Goal: Transaction & Acquisition: Book appointment/travel/reservation

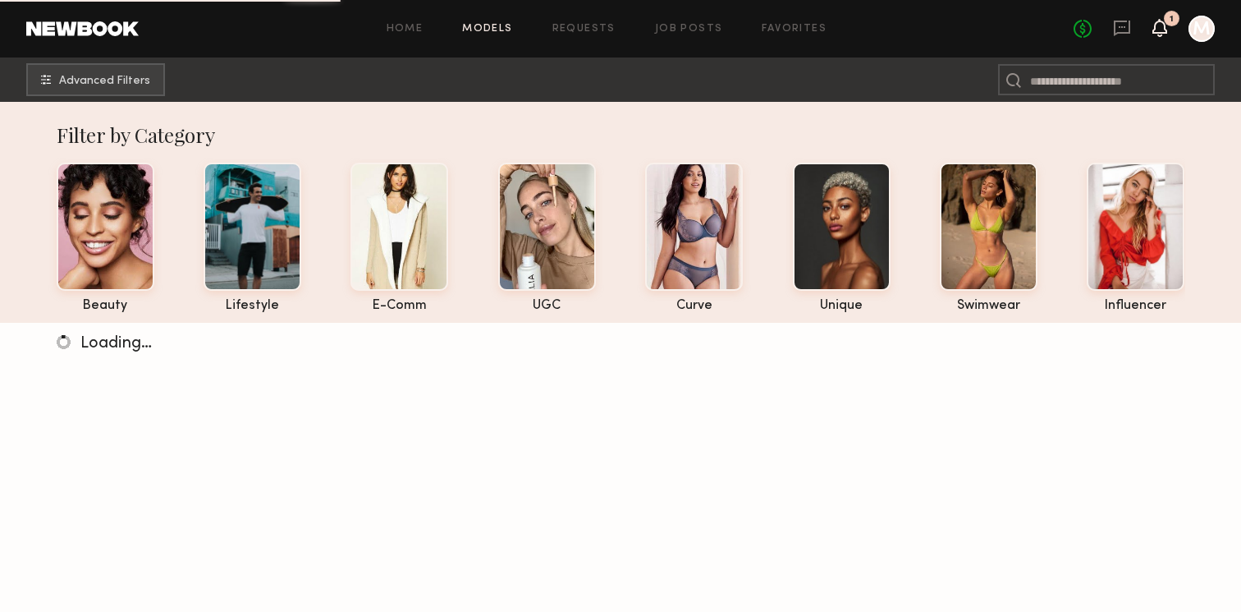
click at [1162, 27] on icon at bounding box center [1160, 26] width 13 height 11
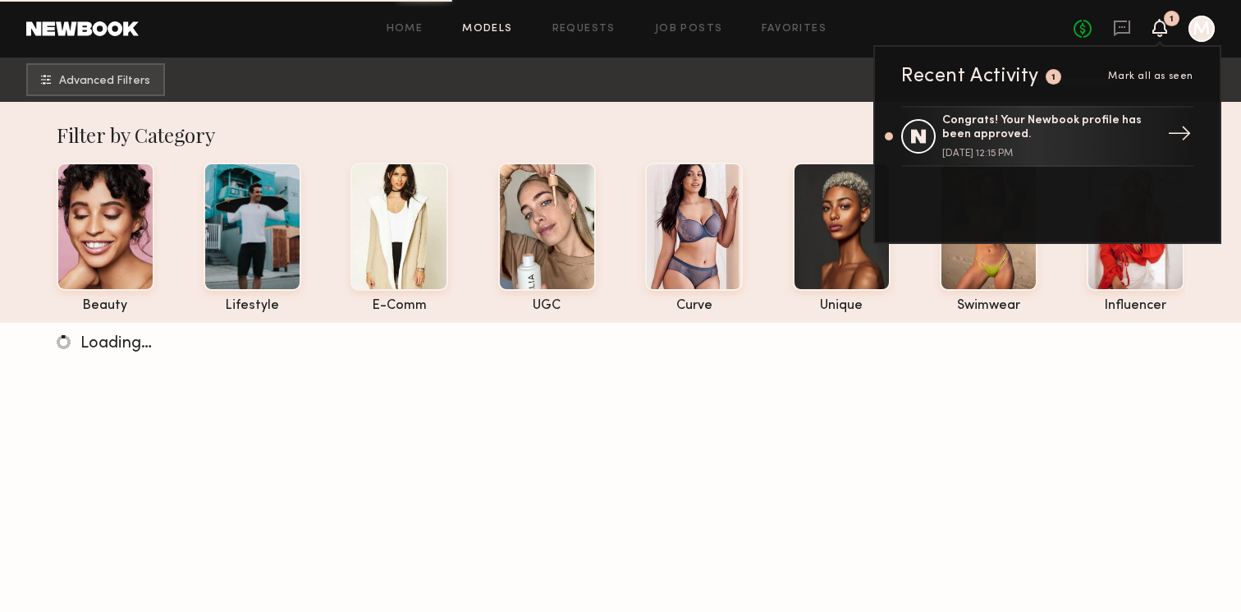
click at [1113, 138] on div "Congrats! Your Newbook profile has been approved." at bounding box center [1049, 128] width 213 height 28
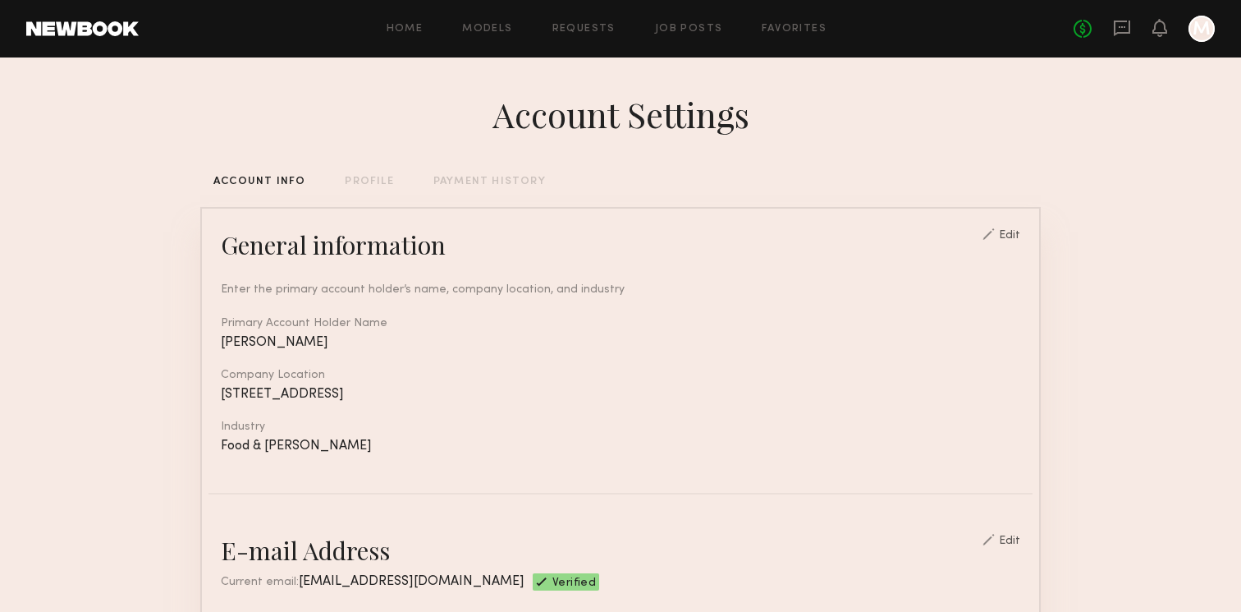
click at [1208, 38] on div at bounding box center [1202, 29] width 26 height 26
click at [805, 24] on link "Favorites" at bounding box center [794, 29] width 65 height 11
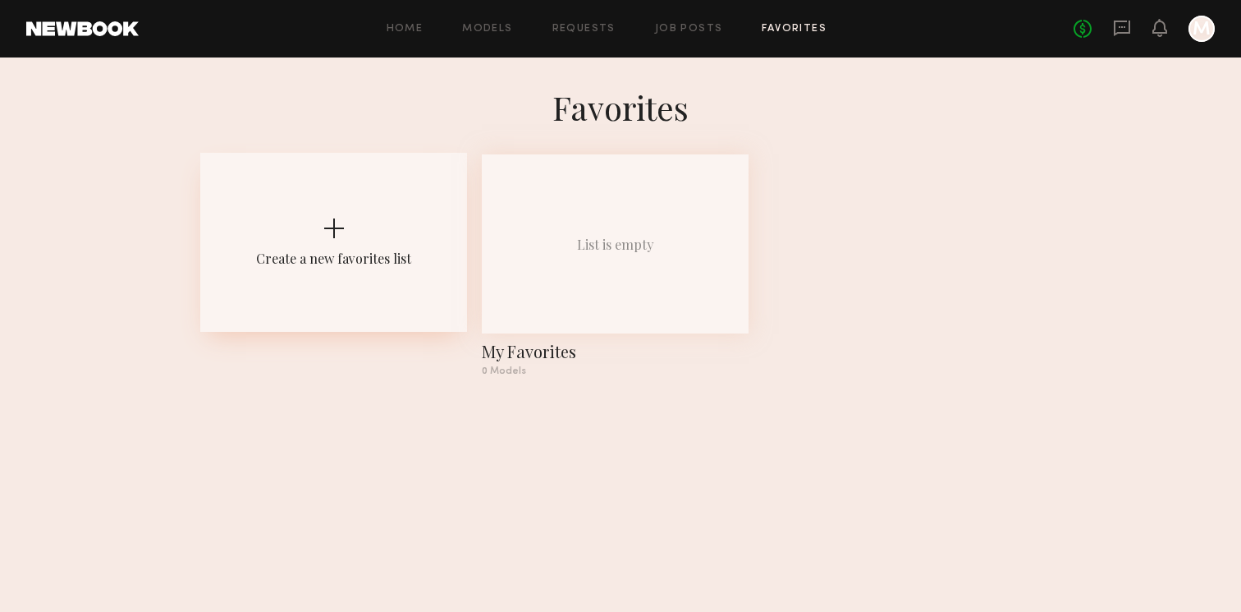
click at [375, 253] on div "Create a new favorites list" at bounding box center [333, 258] width 155 height 17
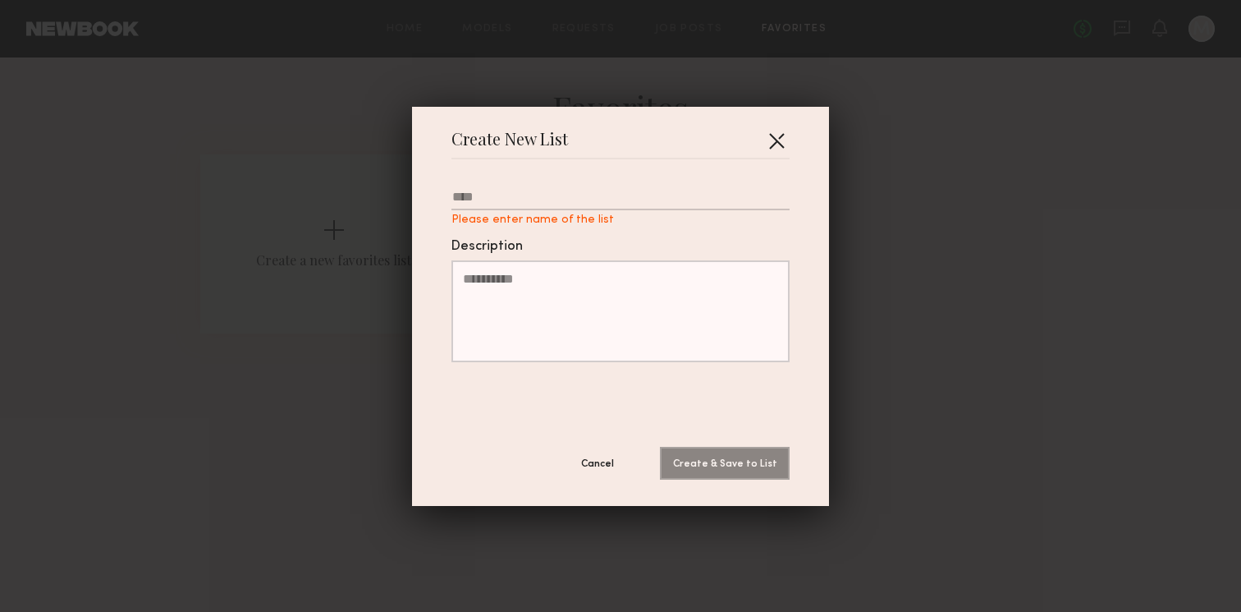
click at [785, 137] on button "button" at bounding box center [777, 140] width 26 height 26
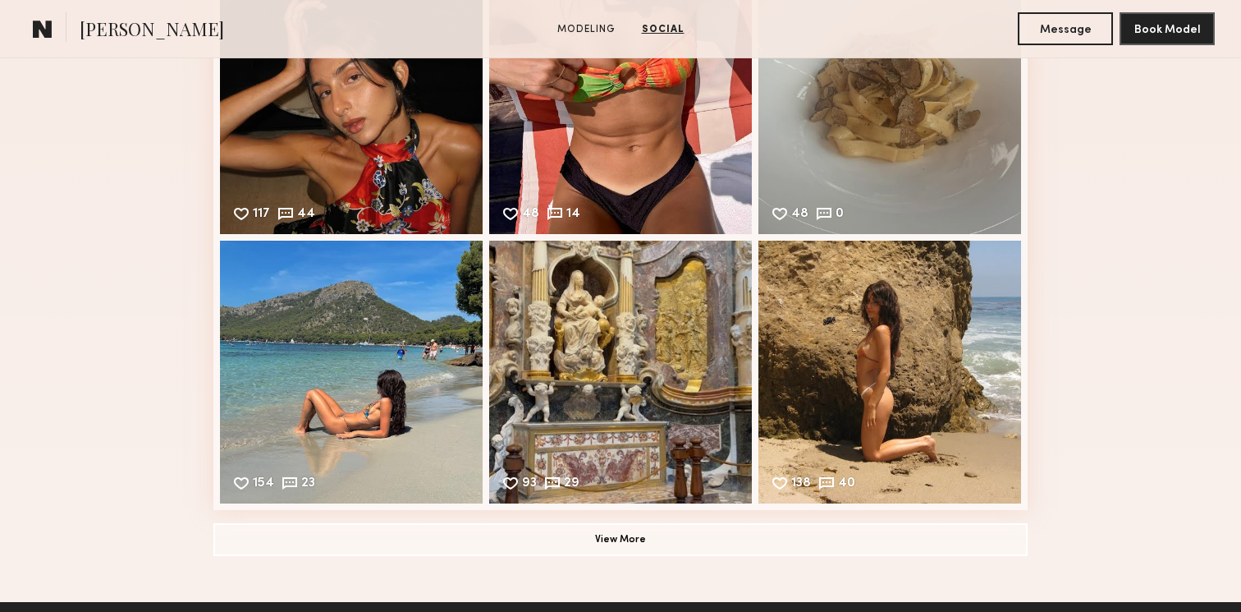
scroll to position [1221, 0]
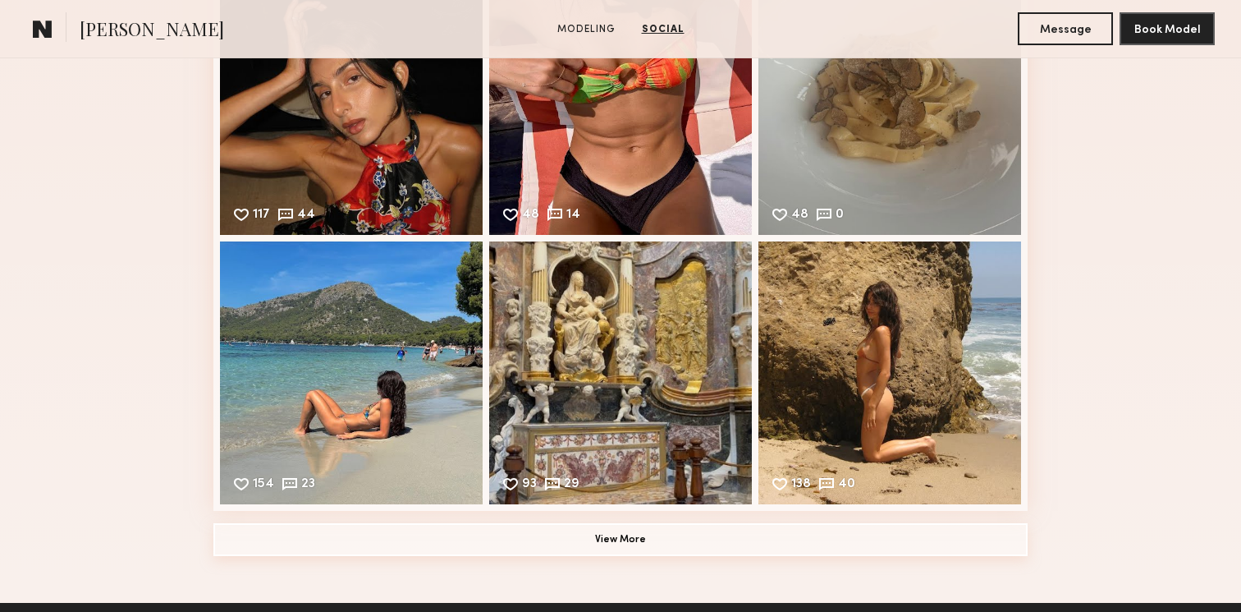
click at [773, 541] on button "View More" at bounding box center [620, 539] width 815 height 33
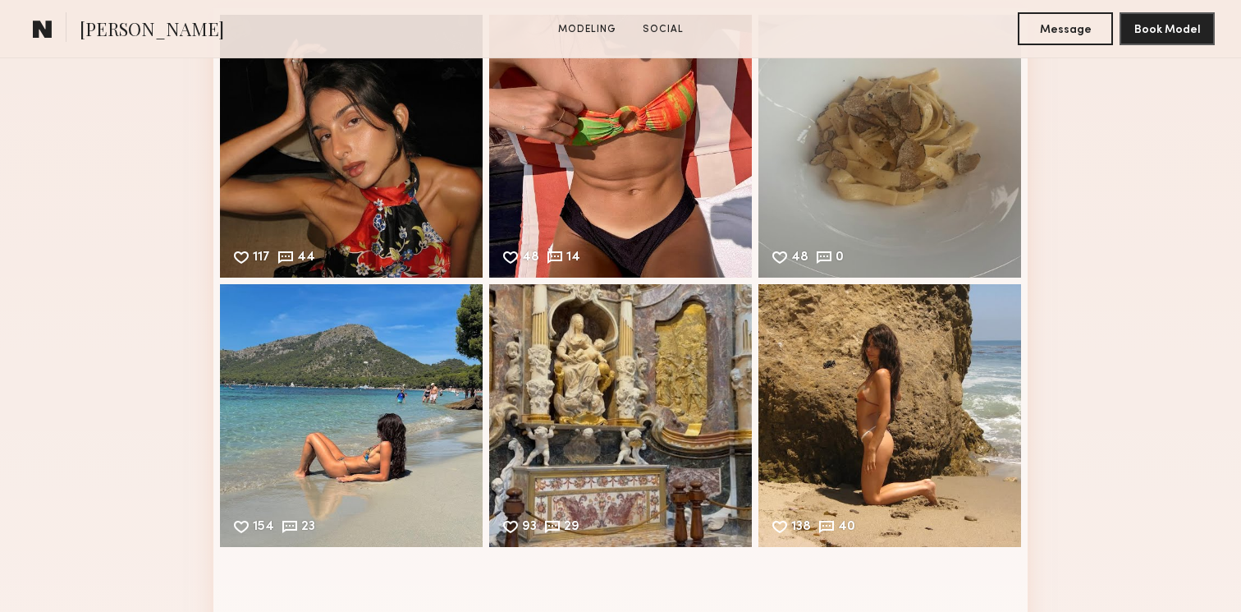
scroll to position [924, 0]
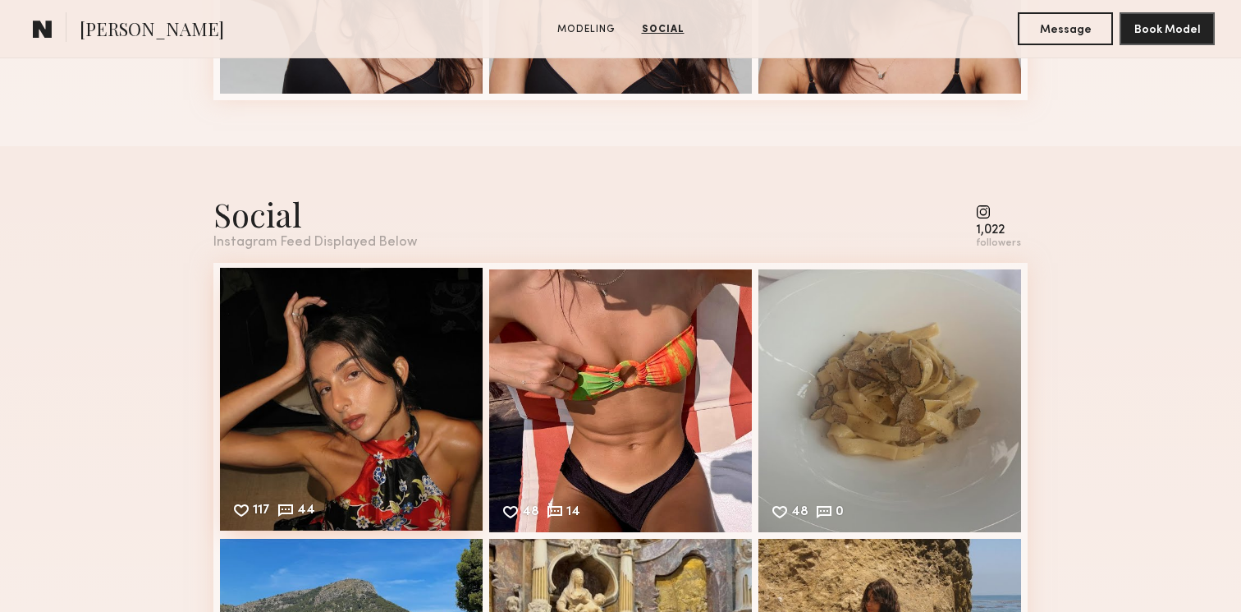
click at [319, 383] on div "117 44 Likes & comments displayed to show model’s engagement" at bounding box center [351, 399] width 263 height 263
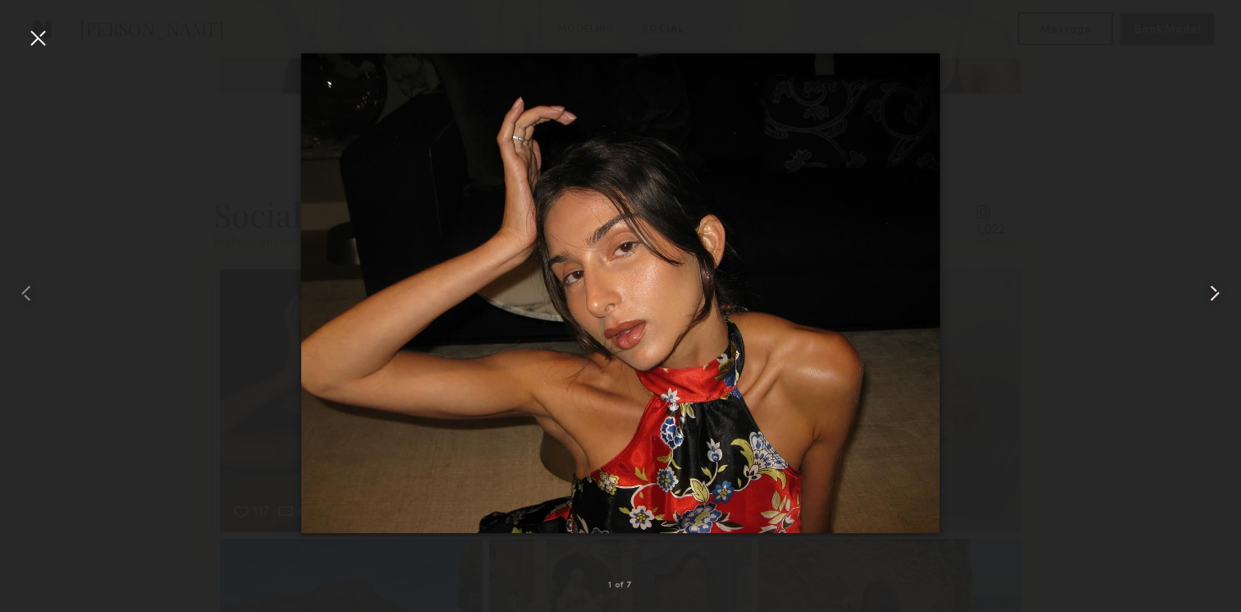
click at [1217, 286] on common-icon at bounding box center [1215, 293] width 26 height 26
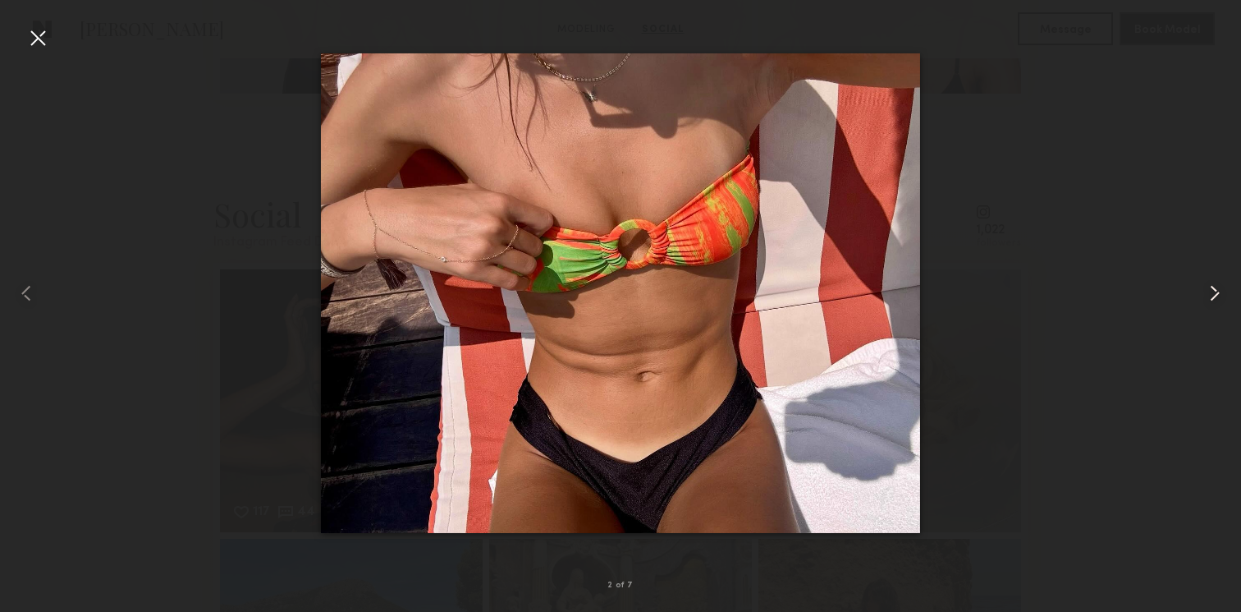
click at [1217, 286] on common-icon at bounding box center [1215, 293] width 26 height 26
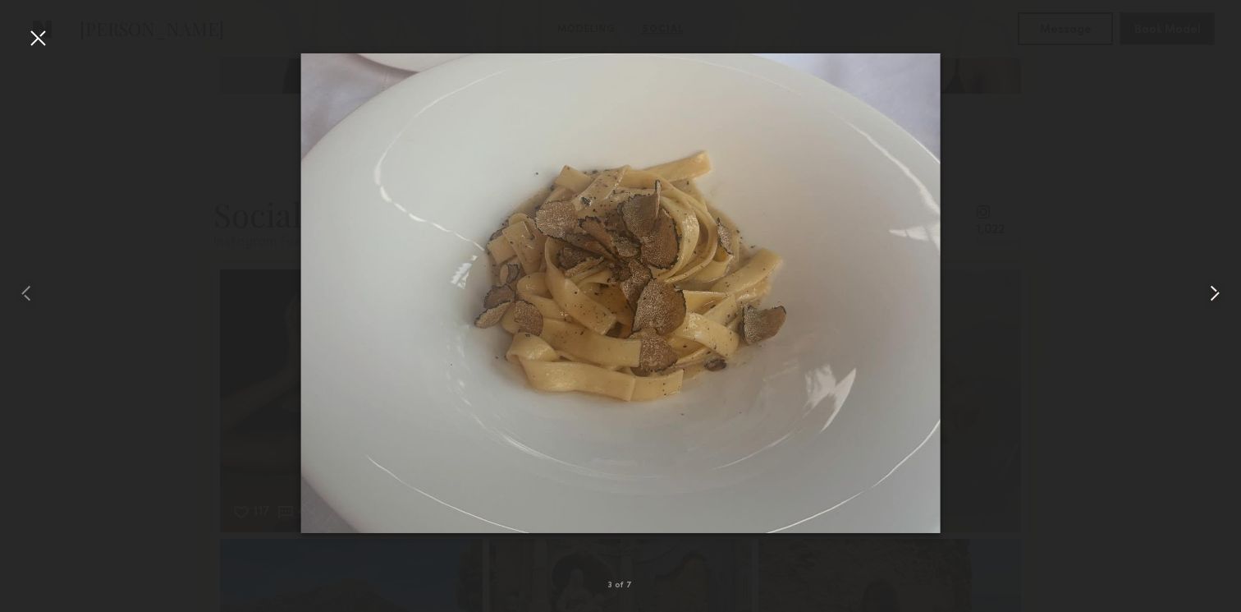
click at [1217, 286] on common-icon at bounding box center [1215, 293] width 26 height 26
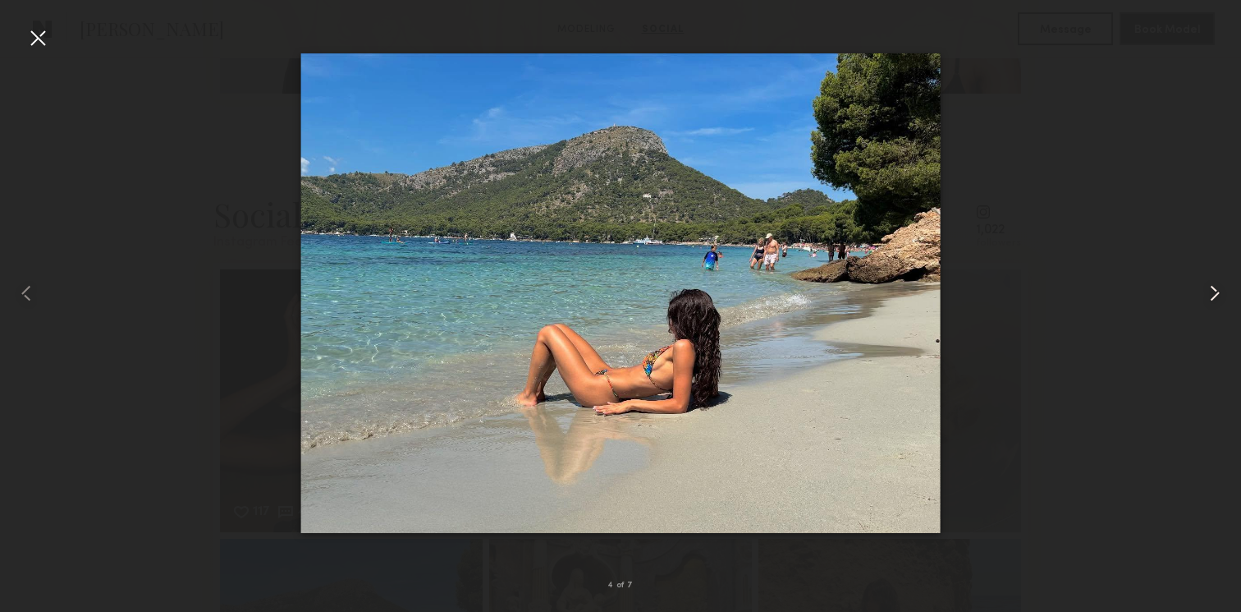
click at [1217, 286] on common-icon at bounding box center [1215, 293] width 26 height 26
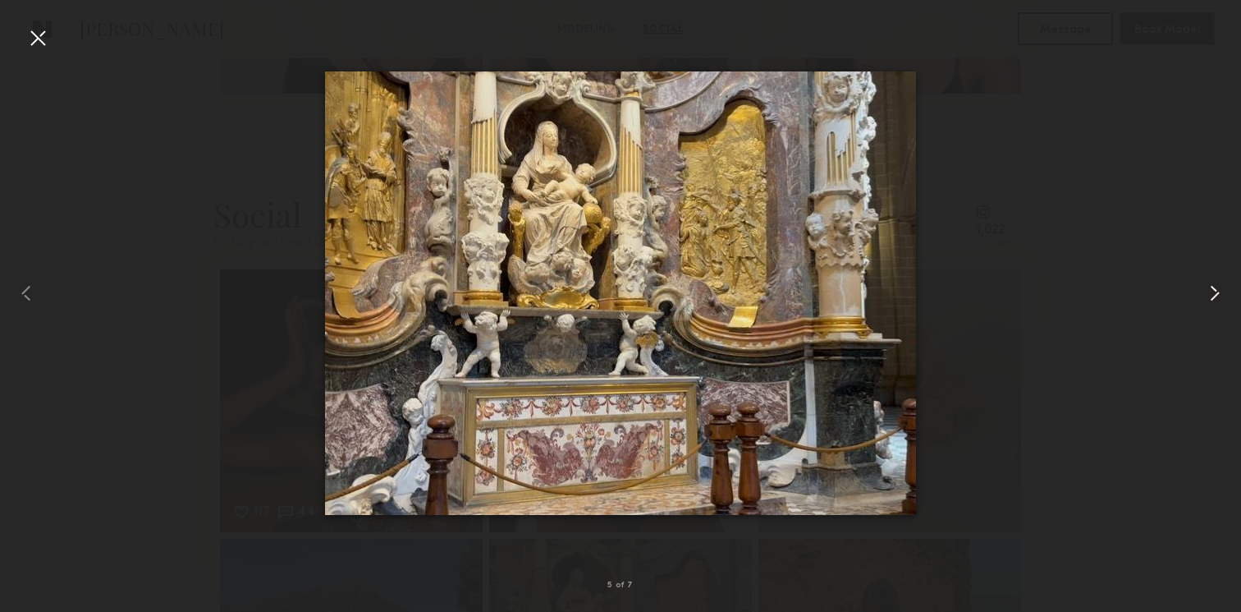
click at [1217, 286] on common-icon at bounding box center [1215, 293] width 26 height 26
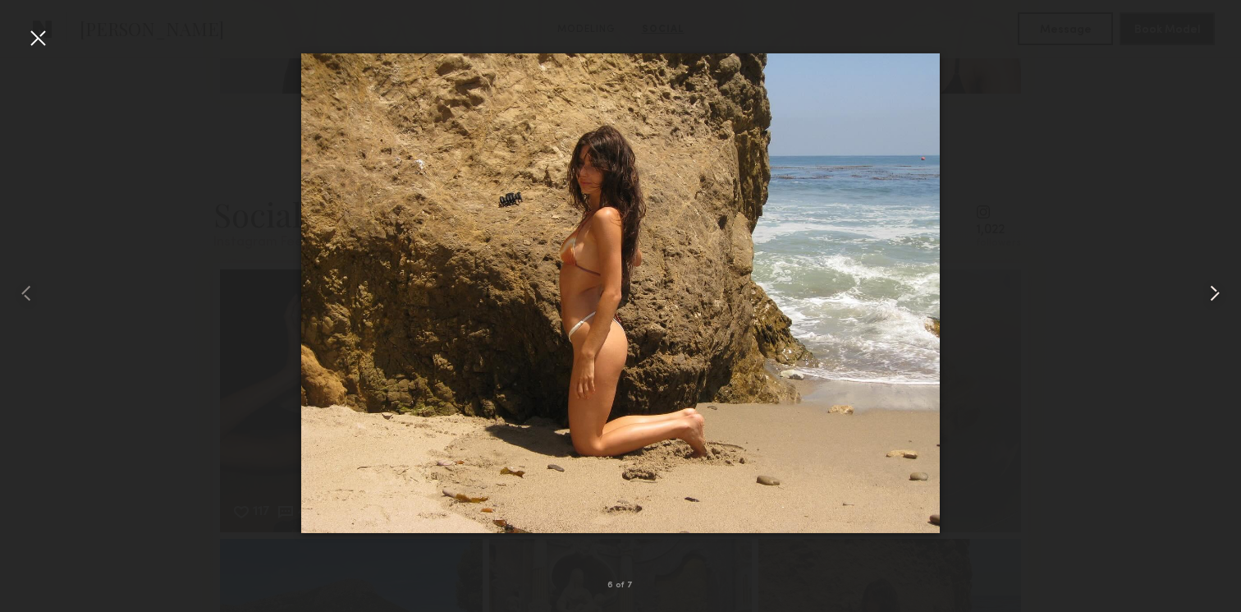
click at [1217, 286] on common-icon at bounding box center [1215, 293] width 26 height 26
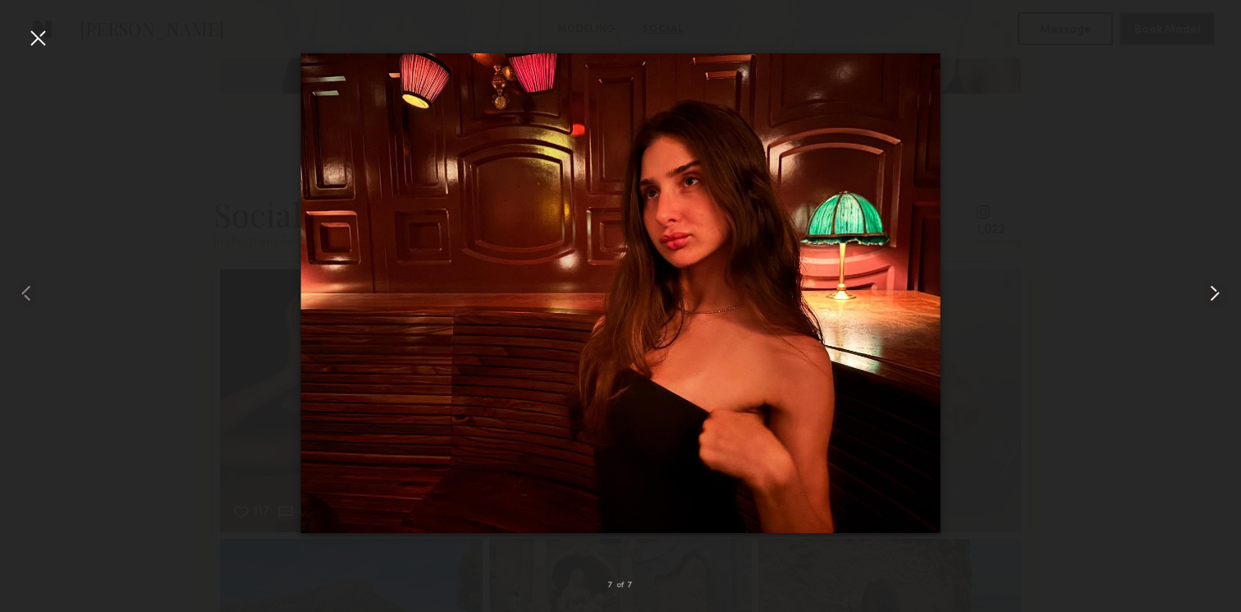
click at [1217, 287] on common-icon at bounding box center [1215, 293] width 26 height 26
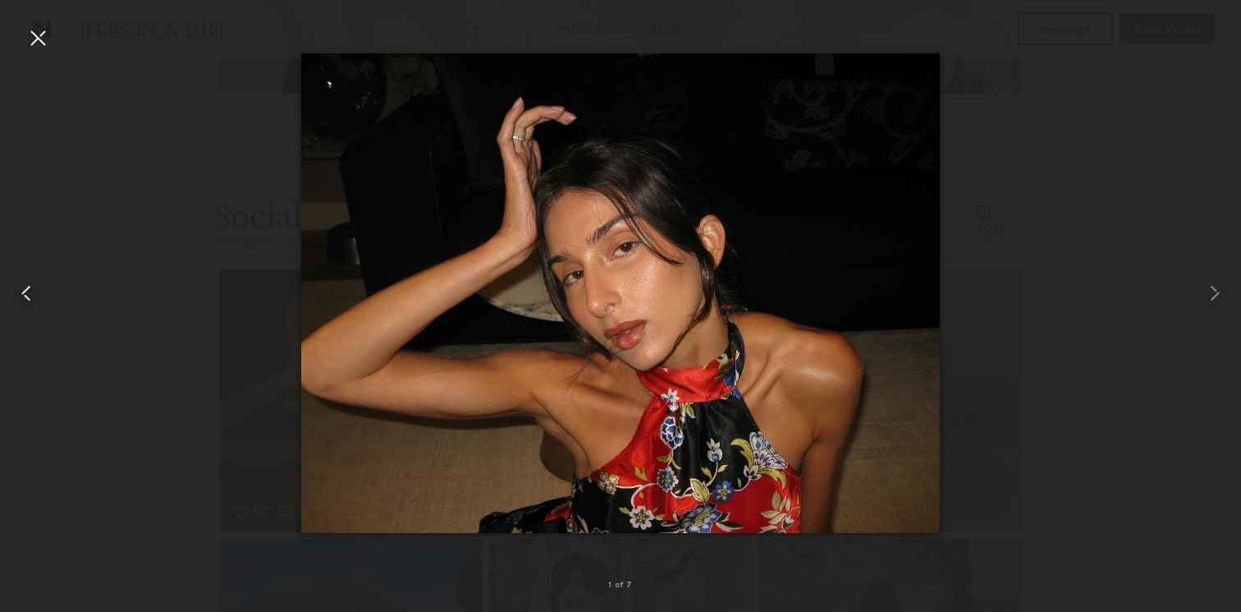
click at [31, 282] on common-icon at bounding box center [26, 293] width 26 height 26
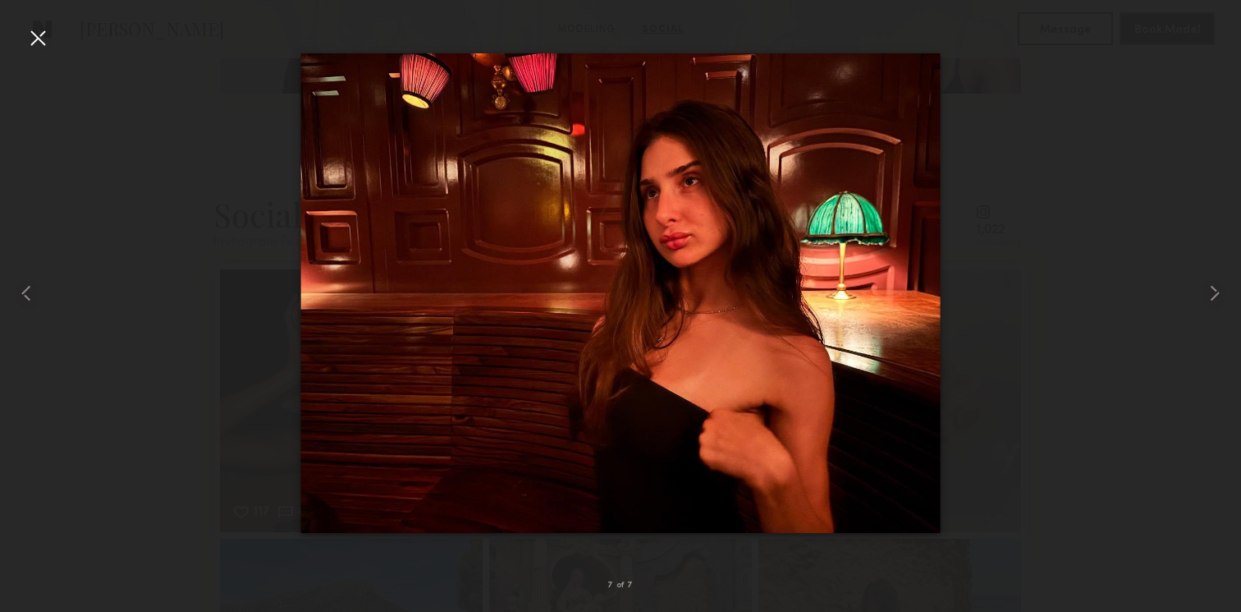
click at [35, 38] on div at bounding box center [38, 38] width 26 height 26
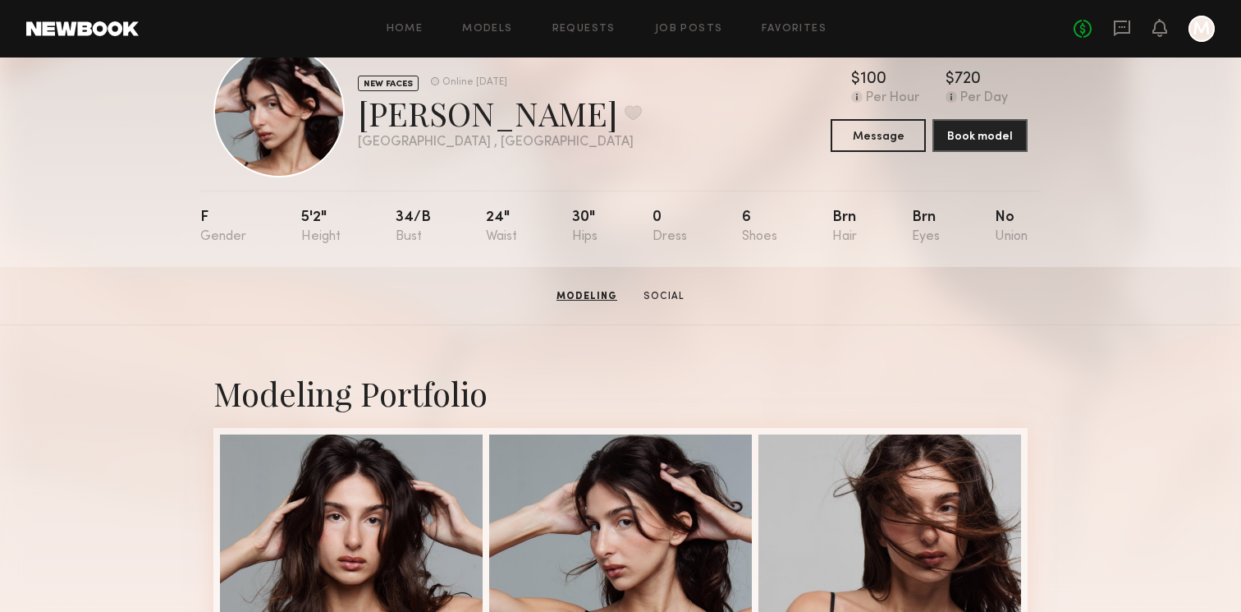
scroll to position [0, 0]
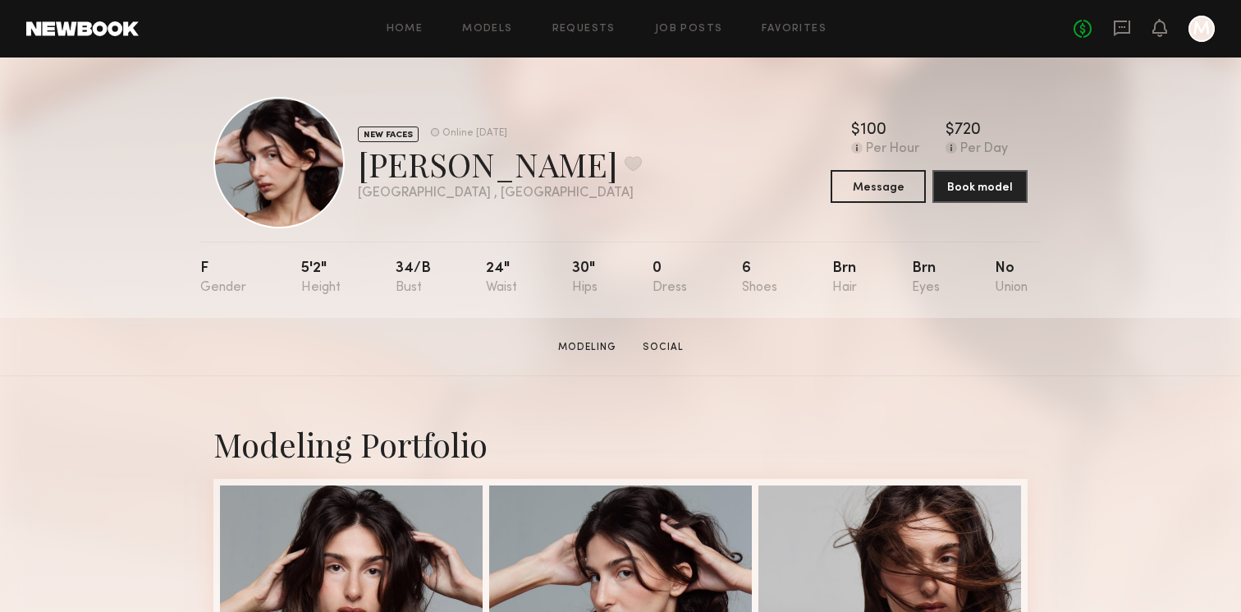
click at [447, 165] on div "Celine S. Favorite" at bounding box center [500, 164] width 284 height 44
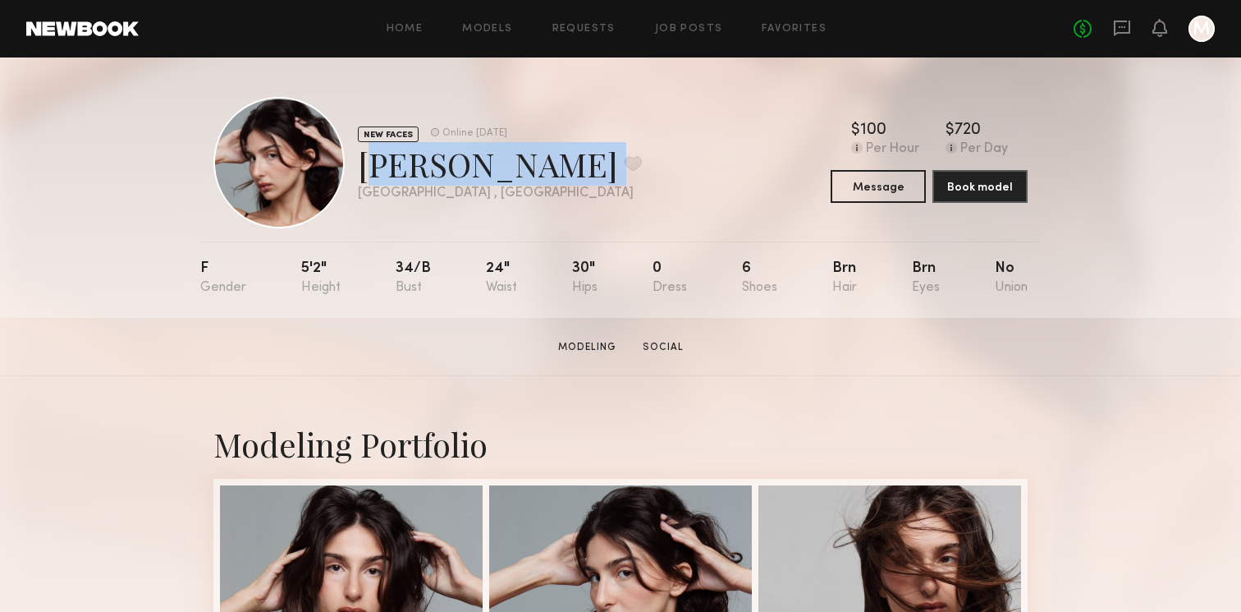
click at [447, 165] on div "Celine S. Favorite" at bounding box center [500, 164] width 284 height 44
copy div "Celine S. Favorite"
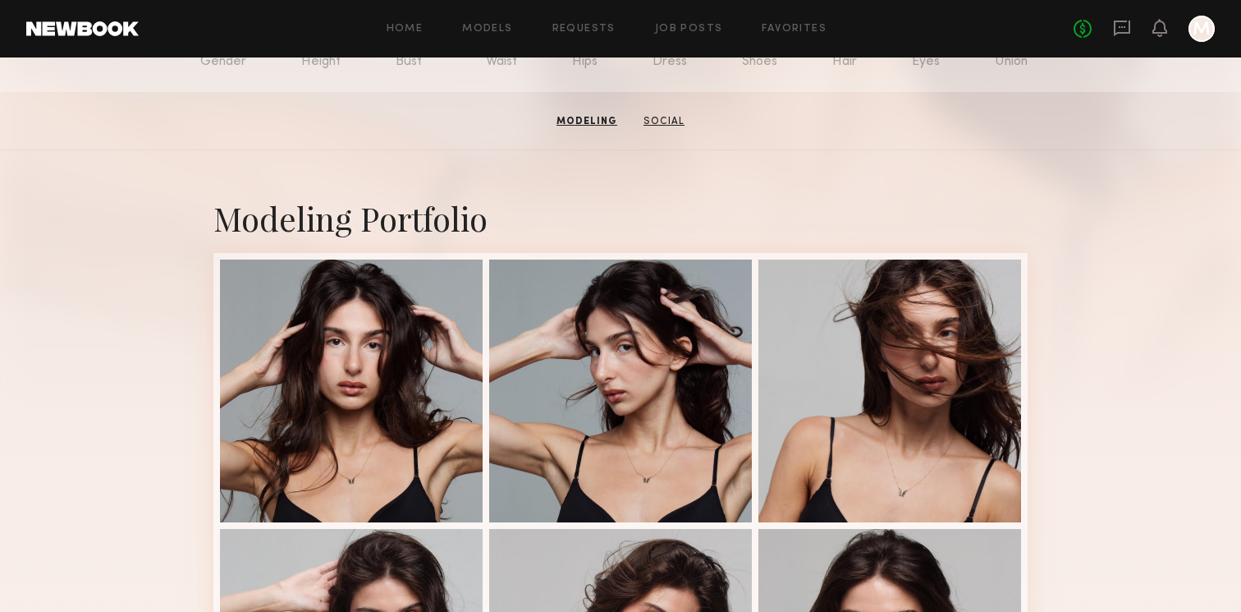
click at [657, 117] on link "Social" at bounding box center [664, 121] width 54 height 15
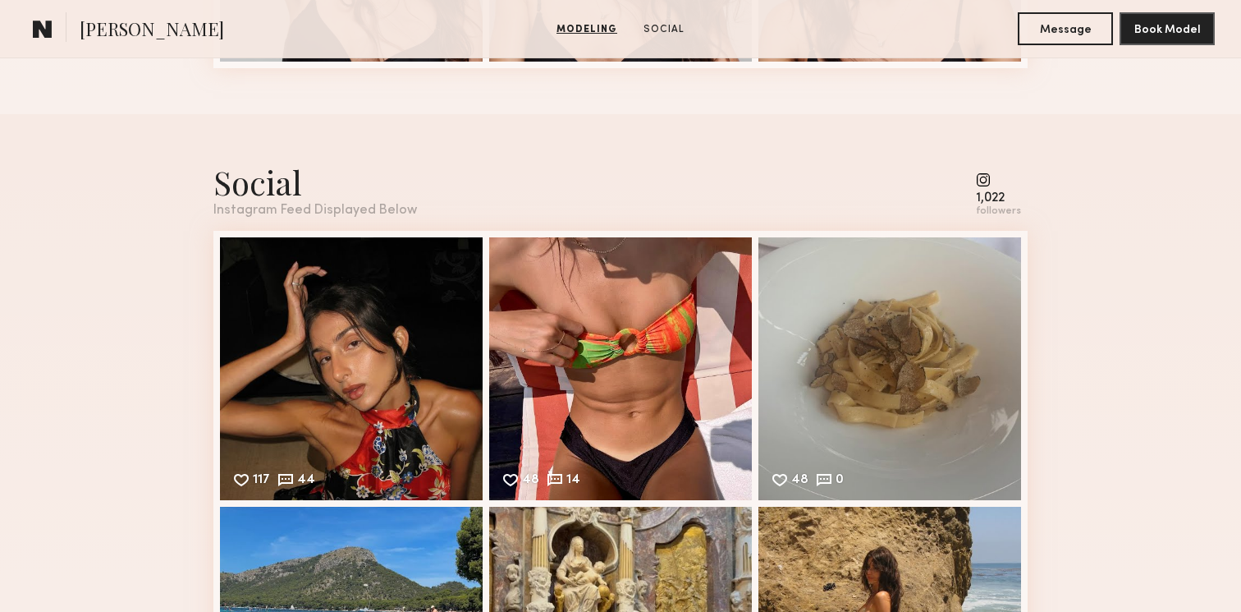
scroll to position [971, 0]
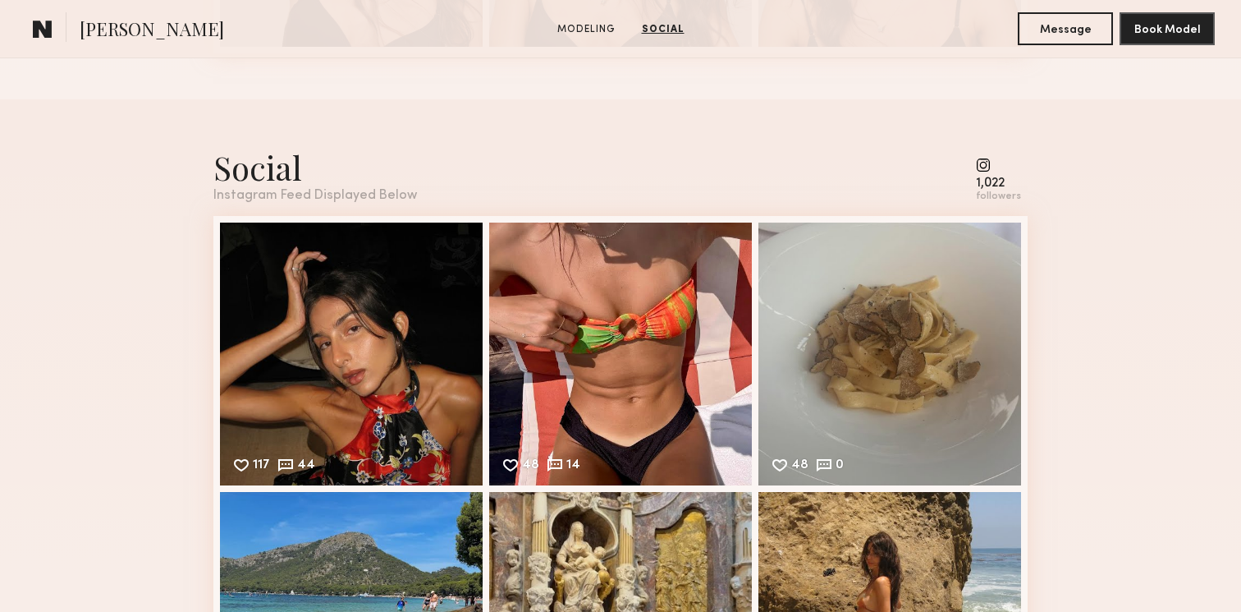
click at [253, 167] on div "Social" at bounding box center [315, 167] width 204 height 44
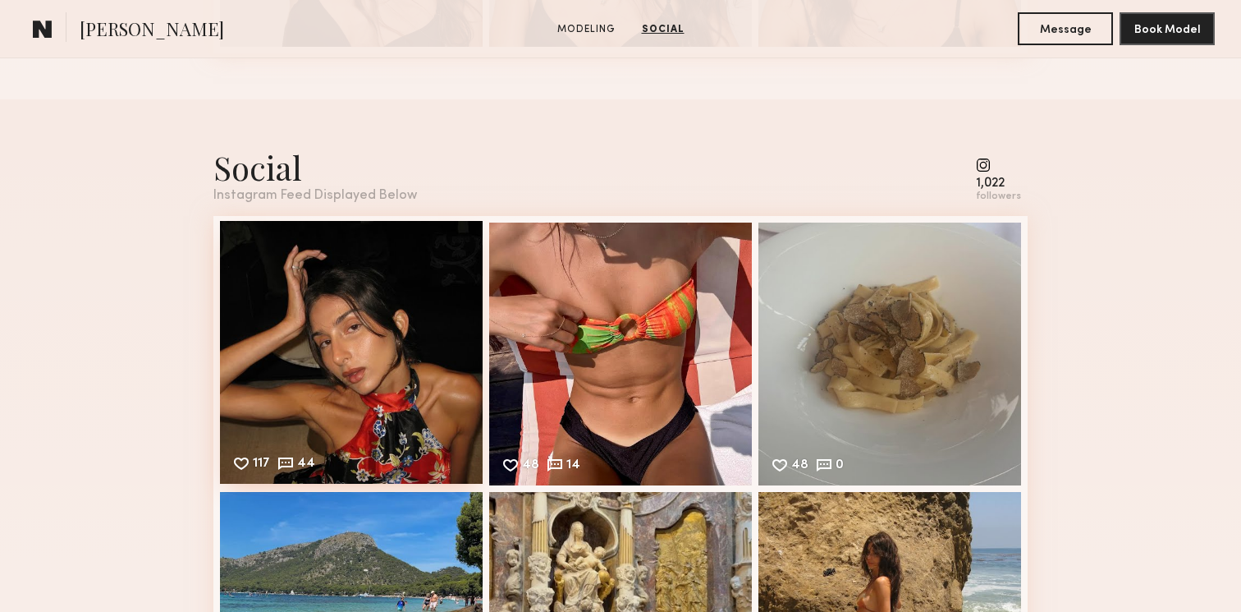
click at [319, 296] on div "117 44 Likes & comments displayed to show model’s engagement" at bounding box center [351, 352] width 263 height 263
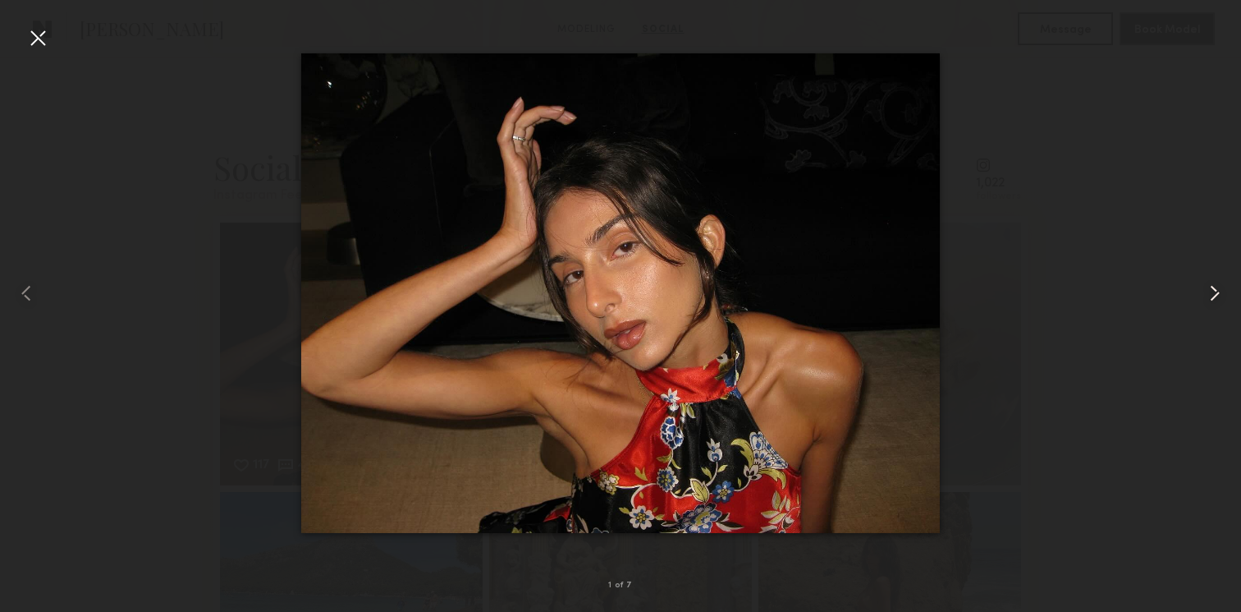
click at [1219, 296] on common-icon at bounding box center [1215, 293] width 26 height 26
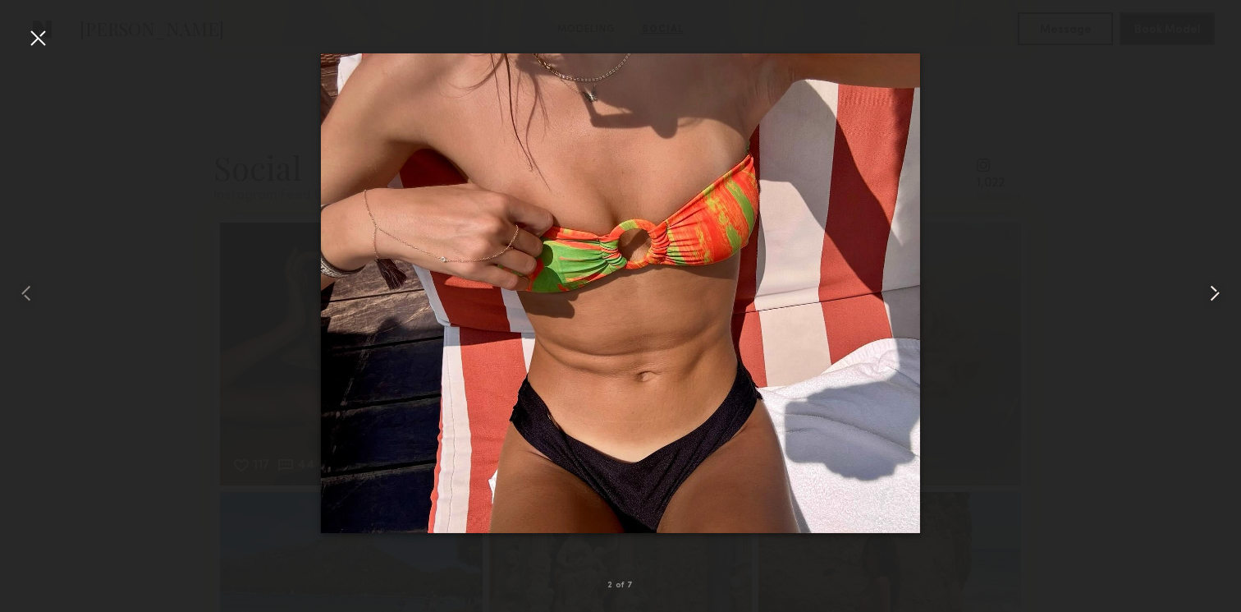
click at [1219, 296] on common-icon at bounding box center [1215, 293] width 26 height 26
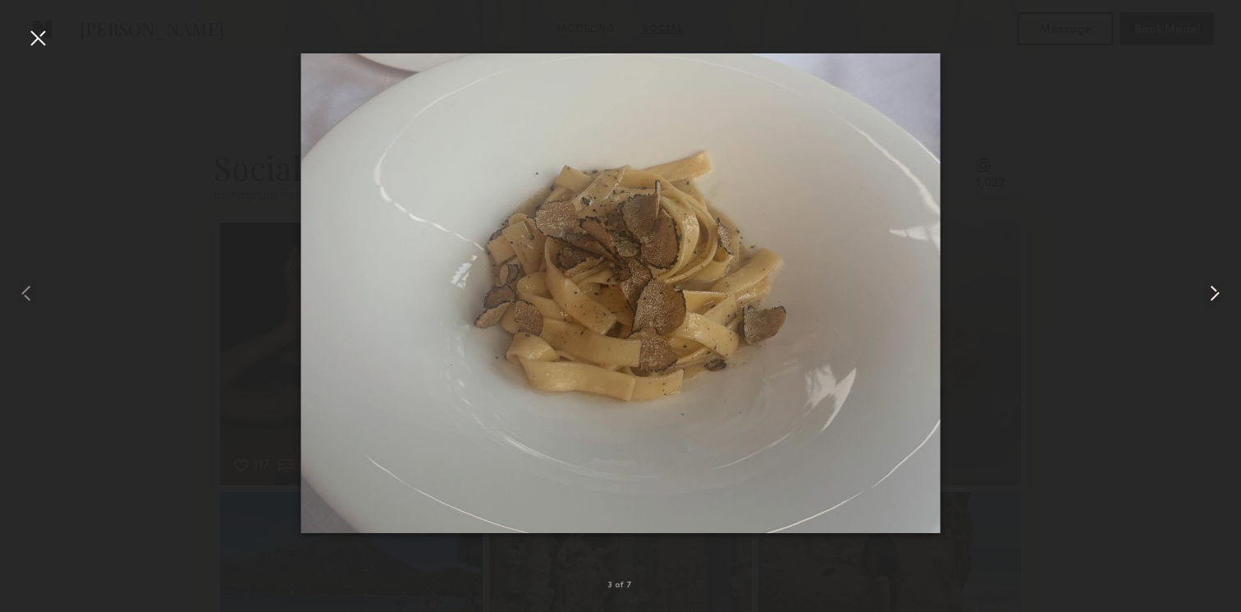
click at [1219, 296] on common-icon at bounding box center [1215, 293] width 26 height 26
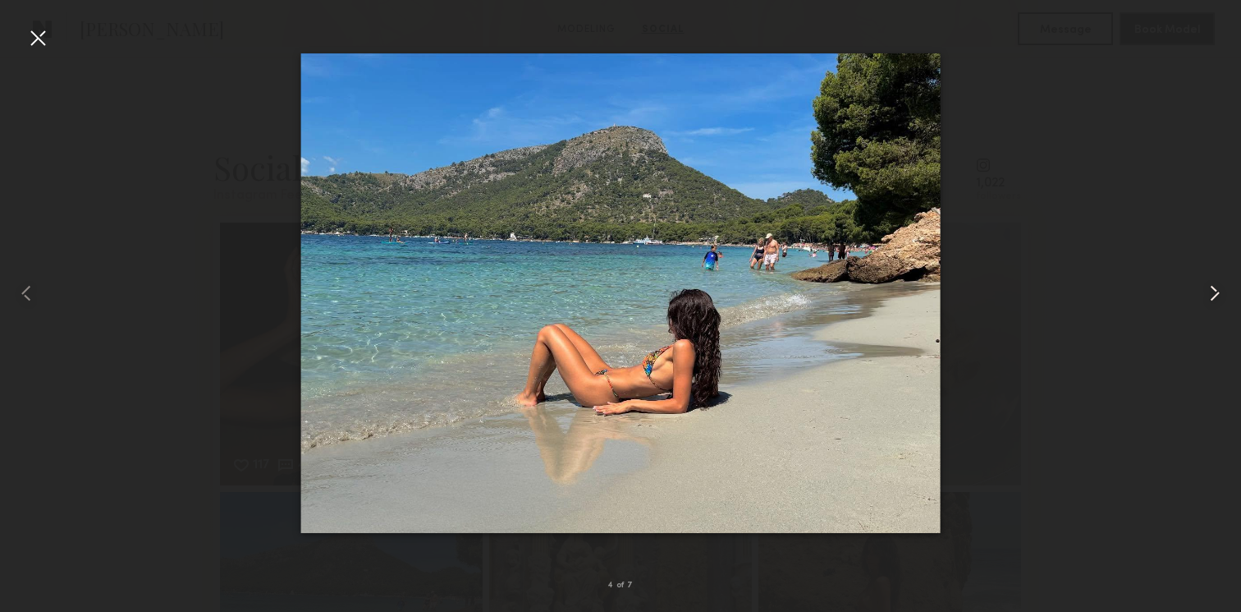
click at [1219, 296] on common-icon at bounding box center [1215, 293] width 26 height 26
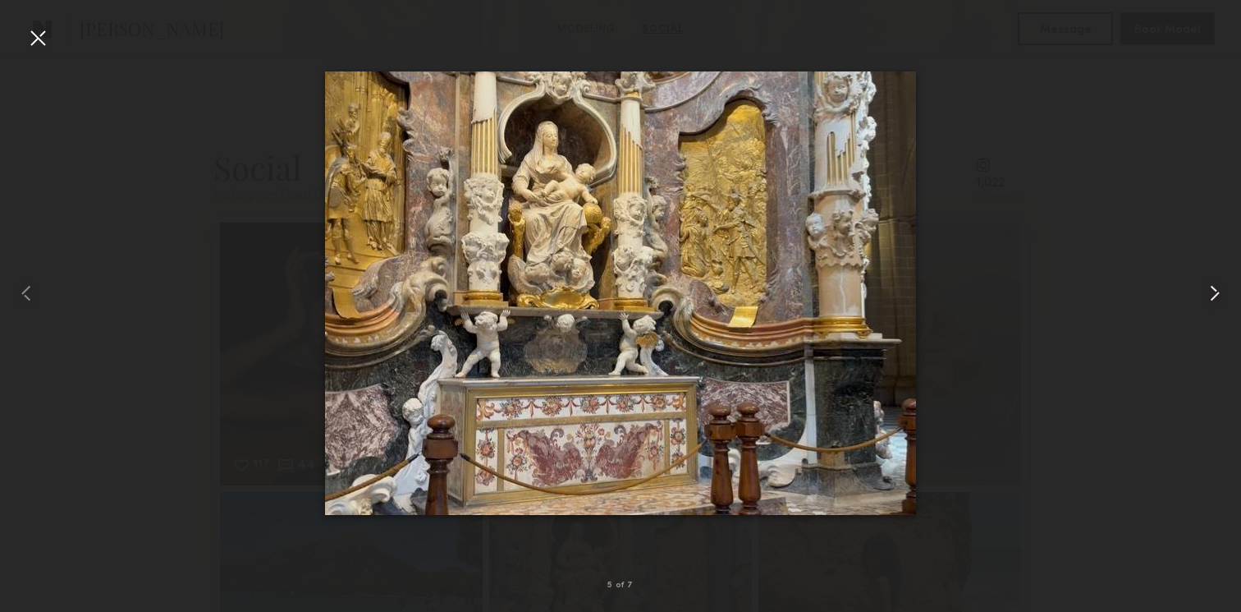
click at [1222, 296] on common-icon at bounding box center [1215, 293] width 26 height 26
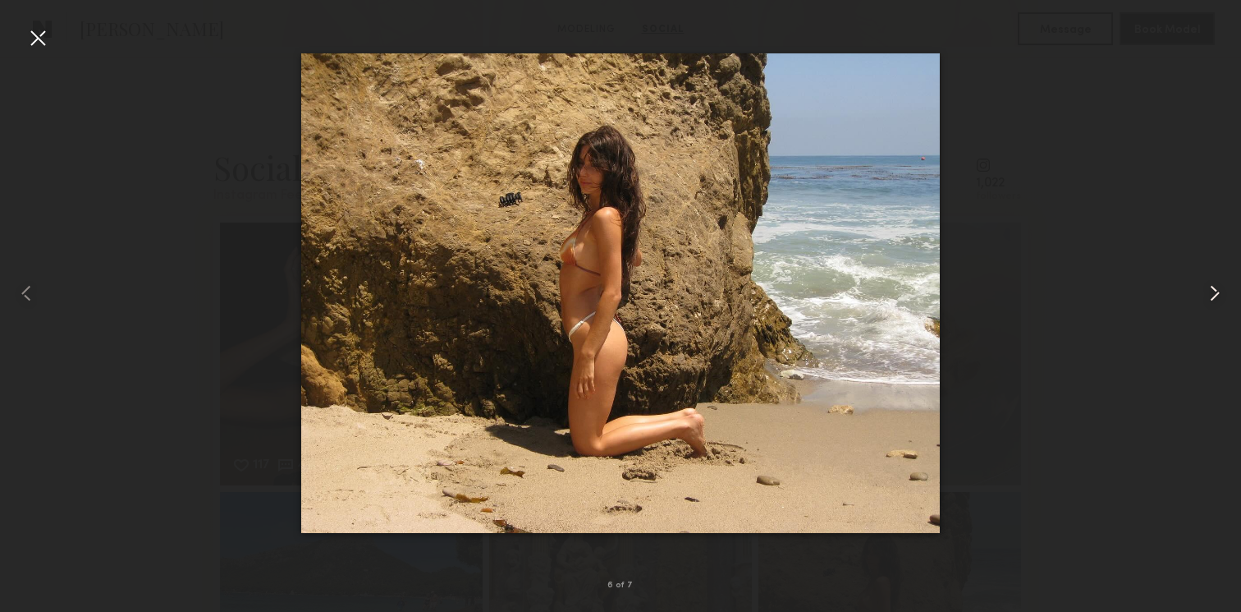
click at [1222, 296] on common-icon at bounding box center [1215, 293] width 26 height 26
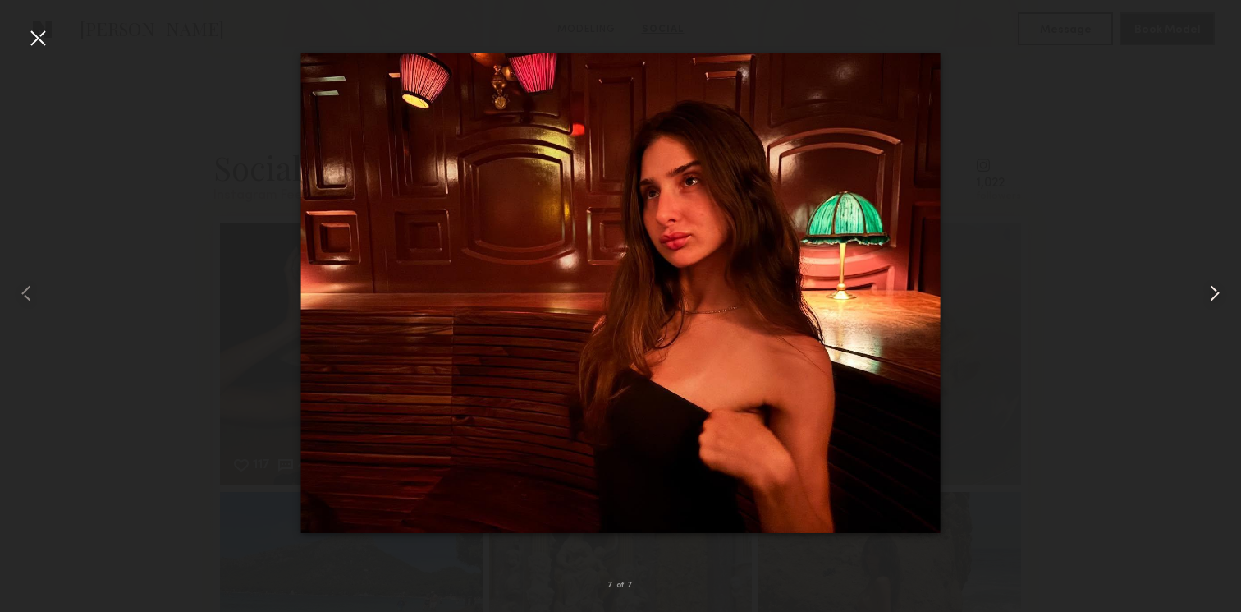
click at [1223, 295] on common-icon at bounding box center [1215, 293] width 26 height 26
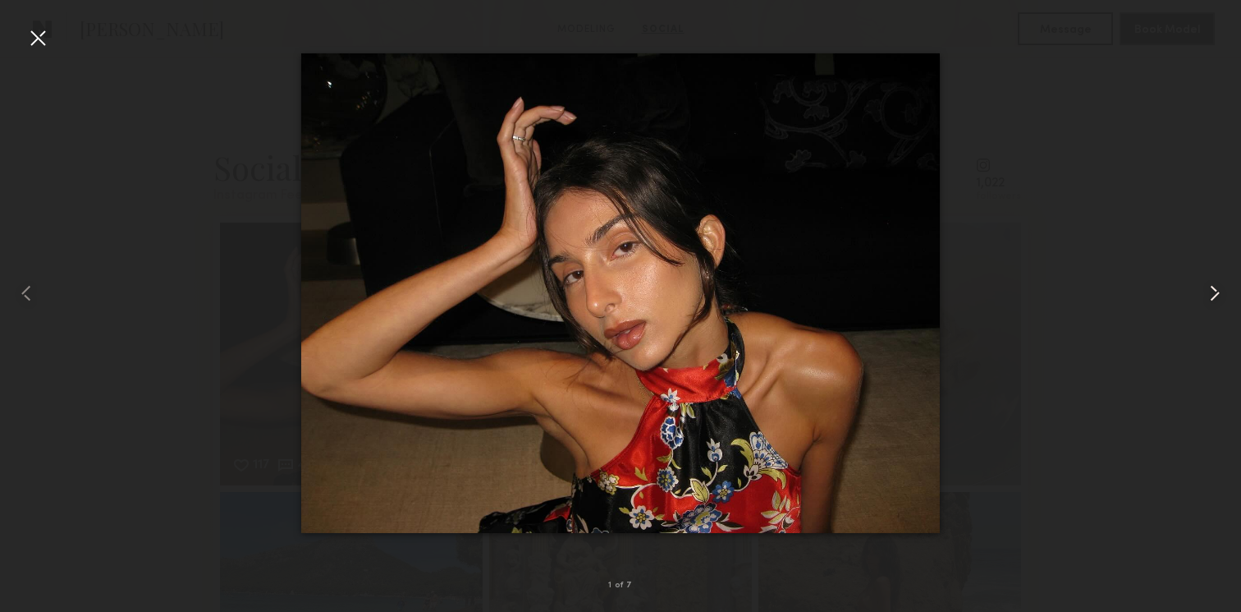
click at [1223, 295] on common-icon at bounding box center [1215, 293] width 26 height 26
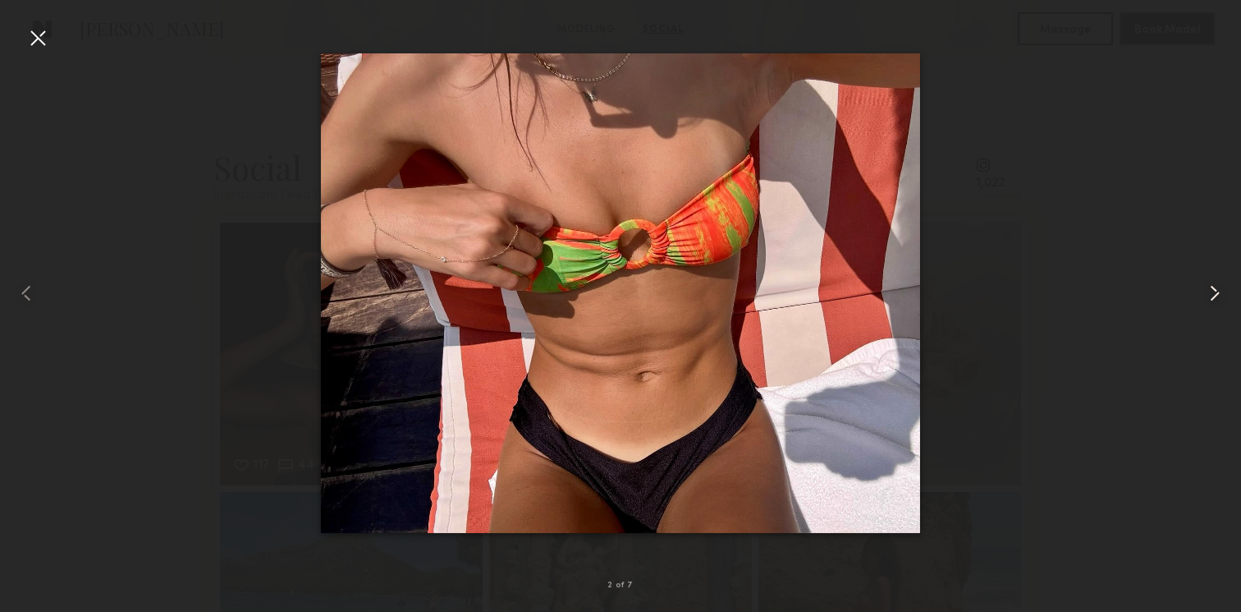
click at [1223, 295] on common-icon at bounding box center [1215, 293] width 26 height 26
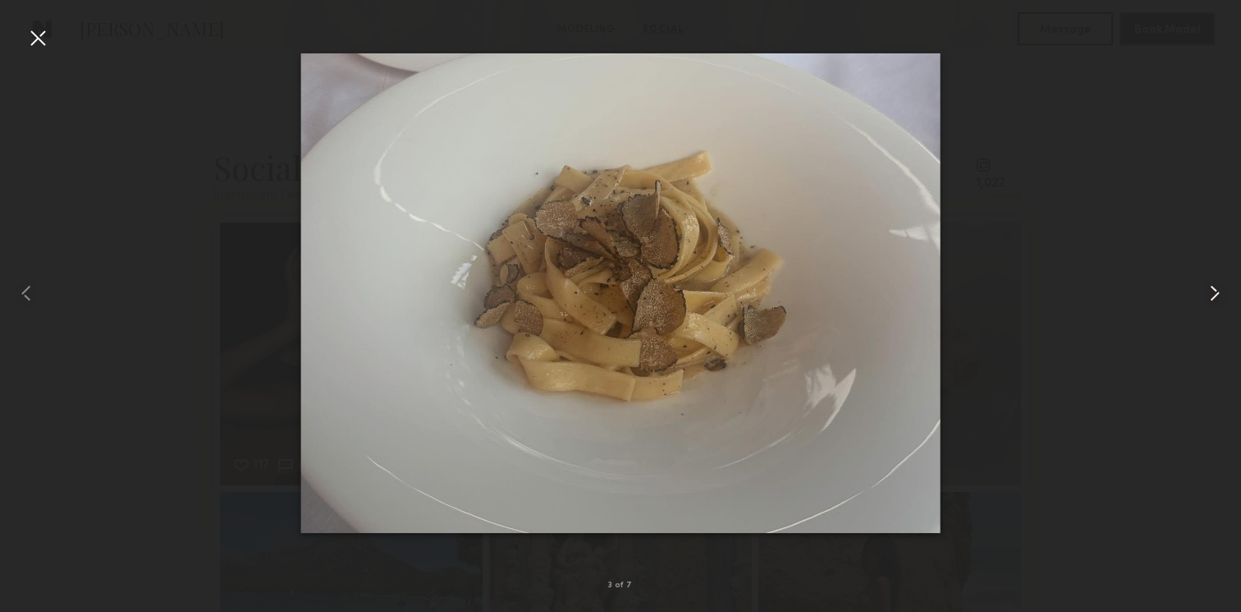
click at [1223, 295] on common-icon at bounding box center [1215, 293] width 26 height 26
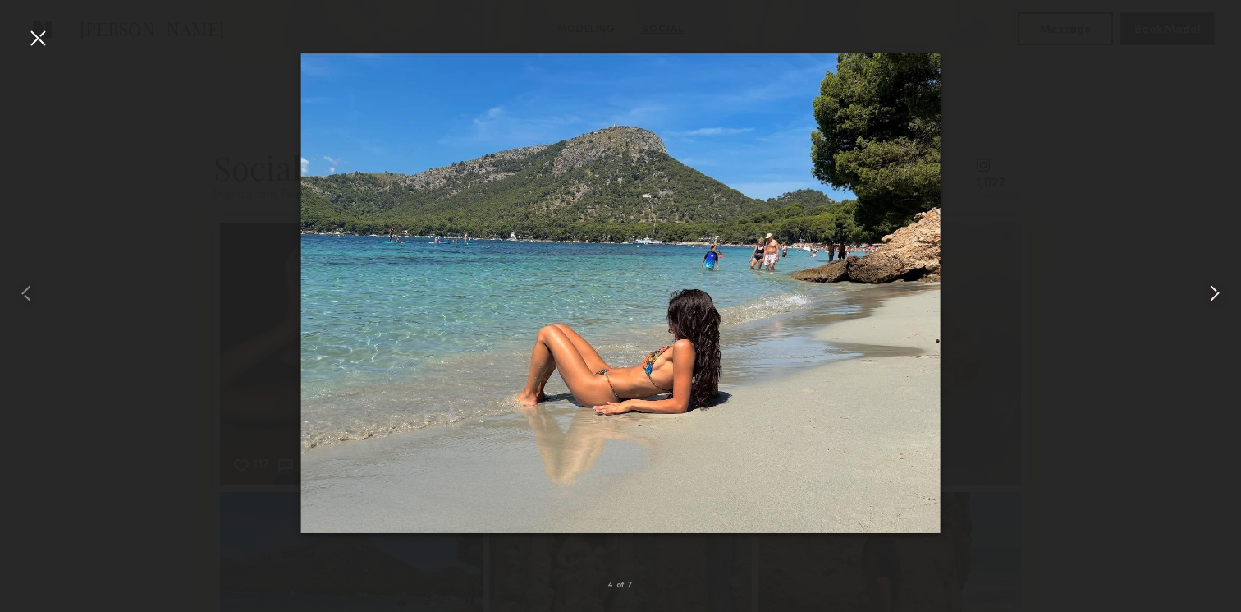
click at [1223, 295] on common-icon at bounding box center [1215, 293] width 26 height 26
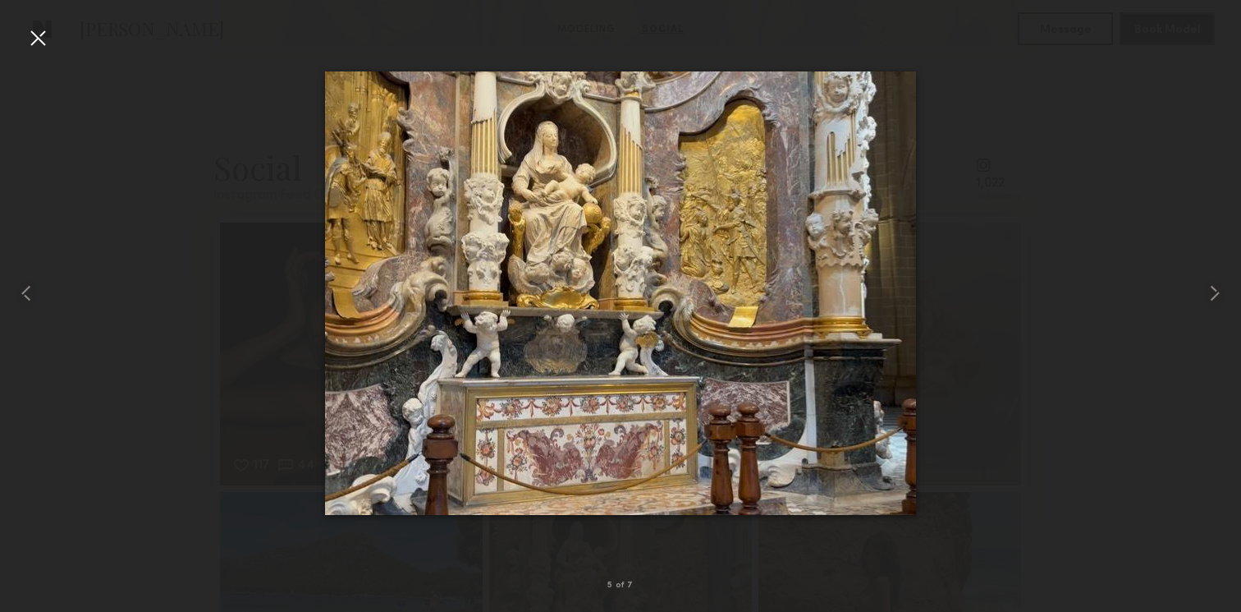
click at [33, 34] on div at bounding box center [38, 38] width 26 height 26
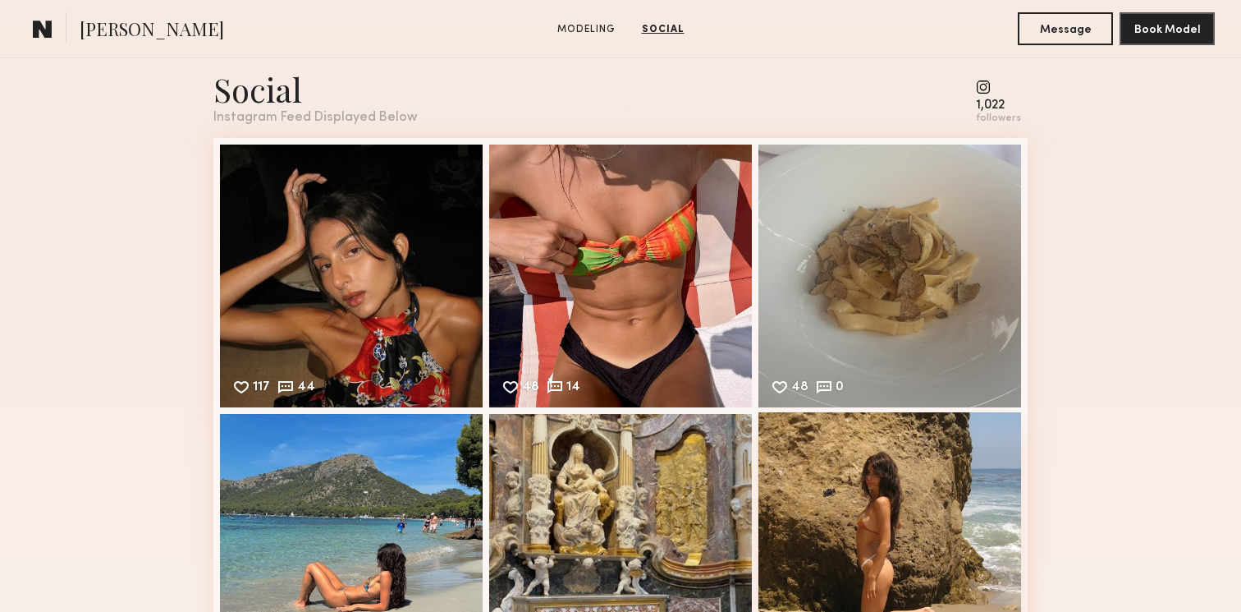
scroll to position [0, 0]
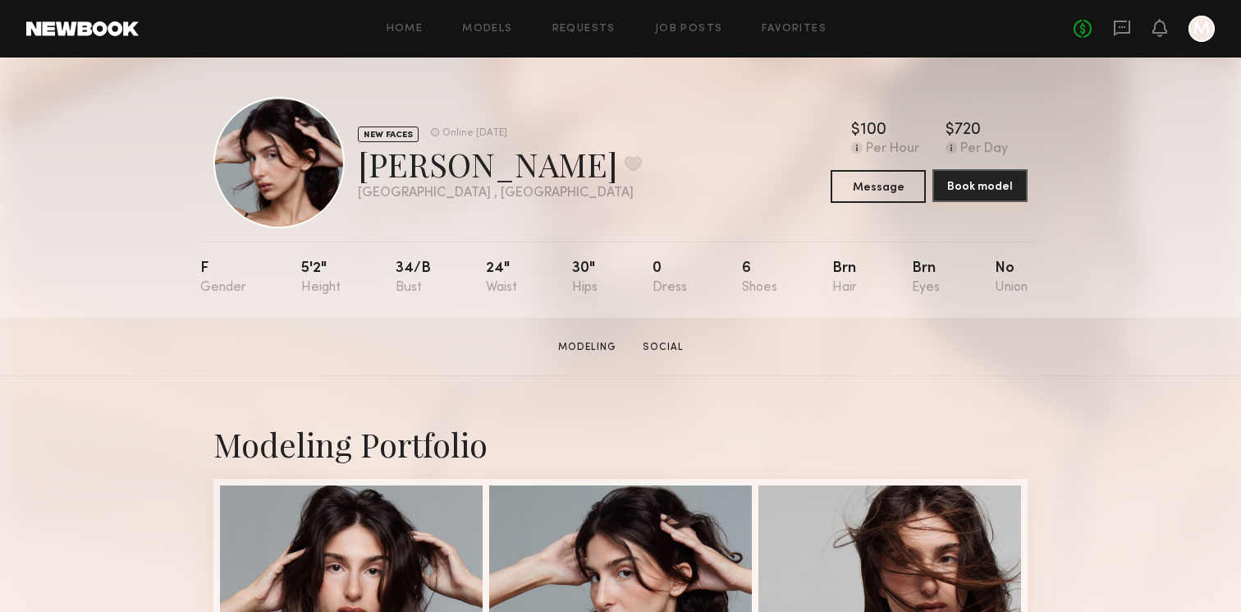
click at [987, 196] on button "Book model" at bounding box center [980, 185] width 95 height 33
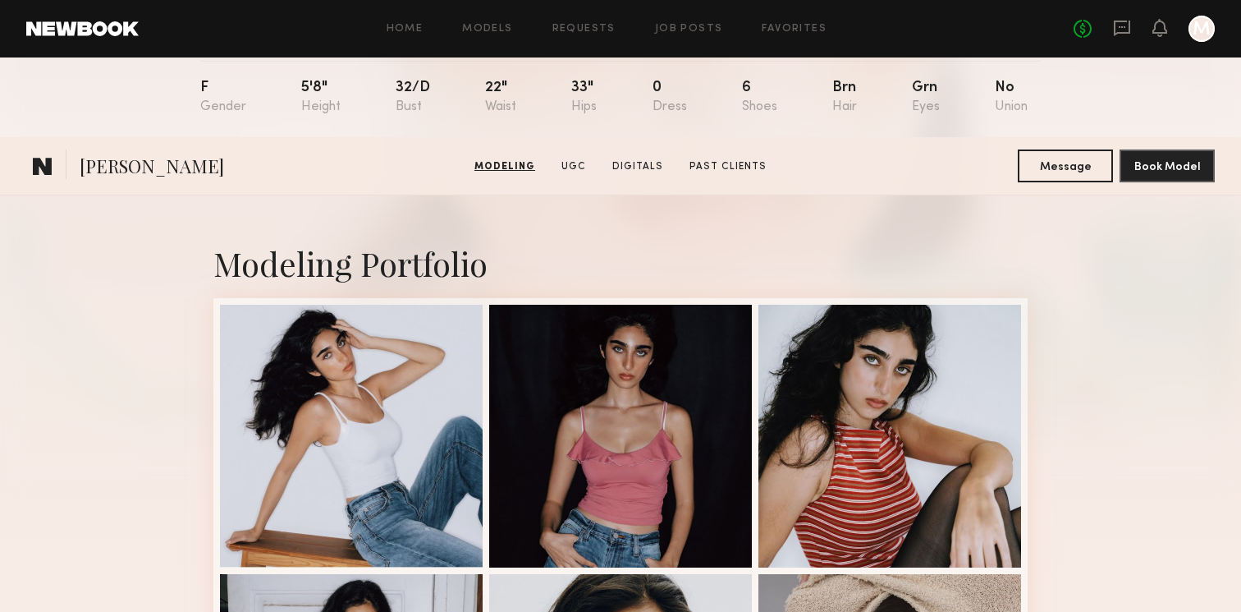
scroll to position [56, 0]
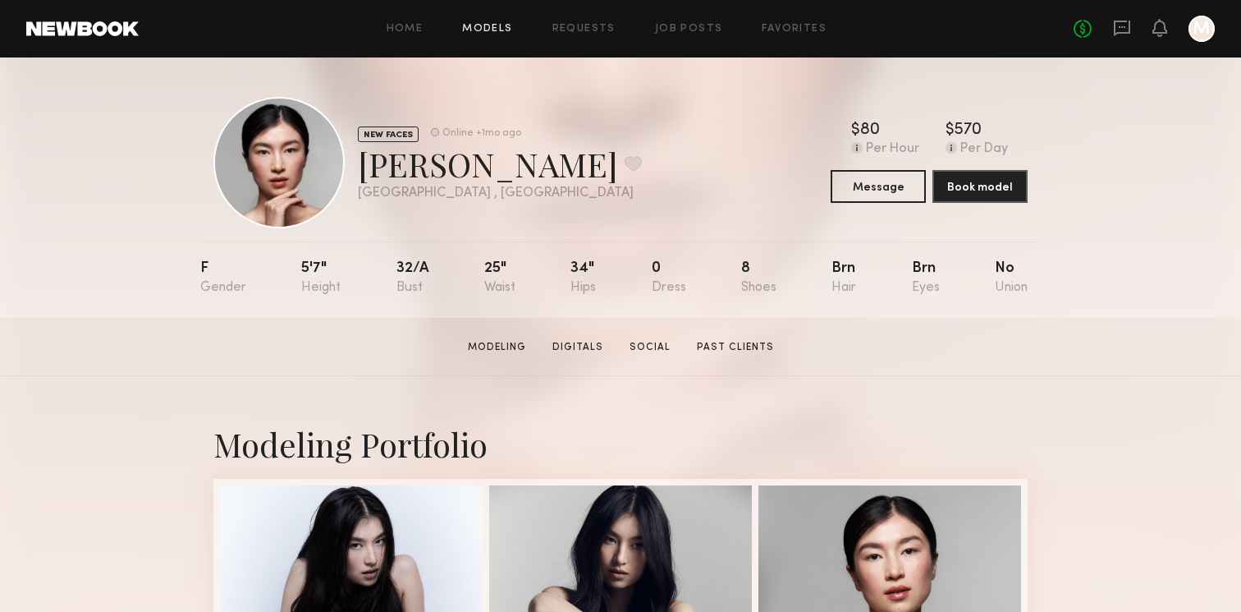
click at [495, 24] on link "Models" at bounding box center [487, 29] width 50 height 11
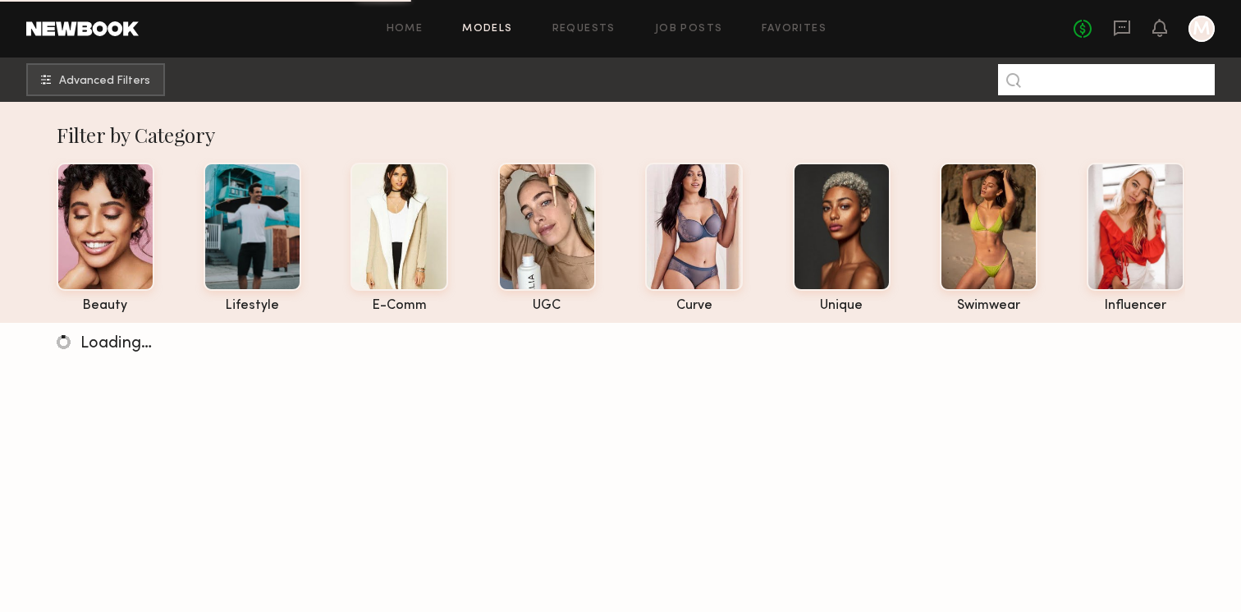
click at [1067, 74] on input at bounding box center [1106, 79] width 217 height 31
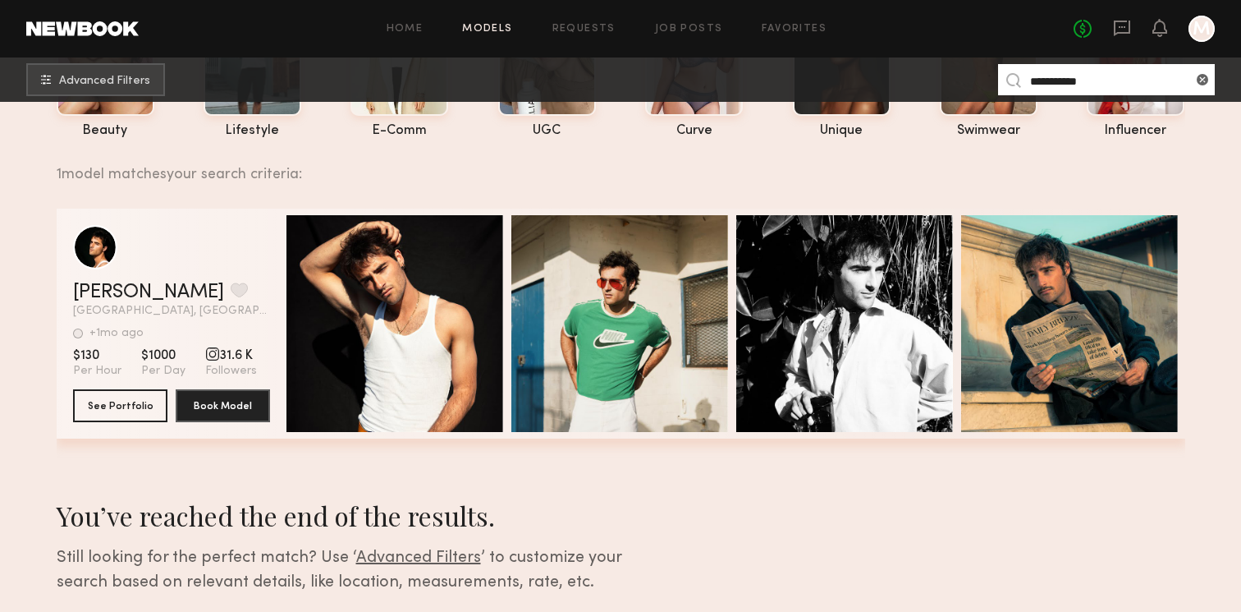
scroll to position [158, 0]
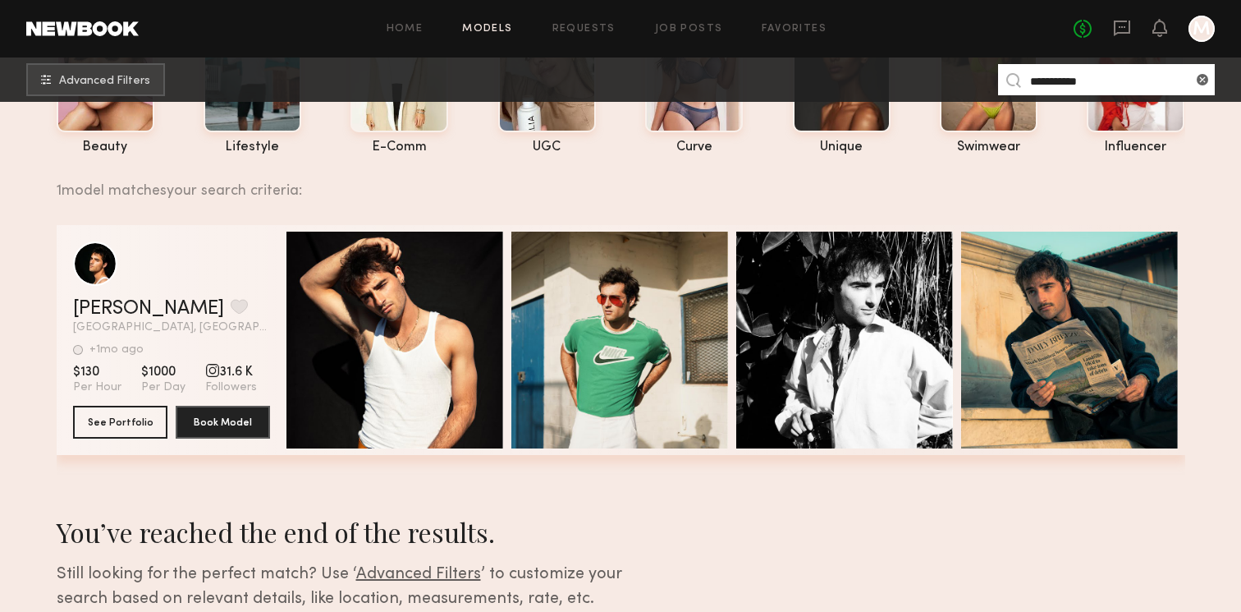
drag, startPoint x: 1067, startPoint y: 81, endPoint x: 1185, endPoint y: 80, distance: 117.4
click at [1185, 80] on input "**********" at bounding box center [1106, 79] width 217 height 31
type input "*******"
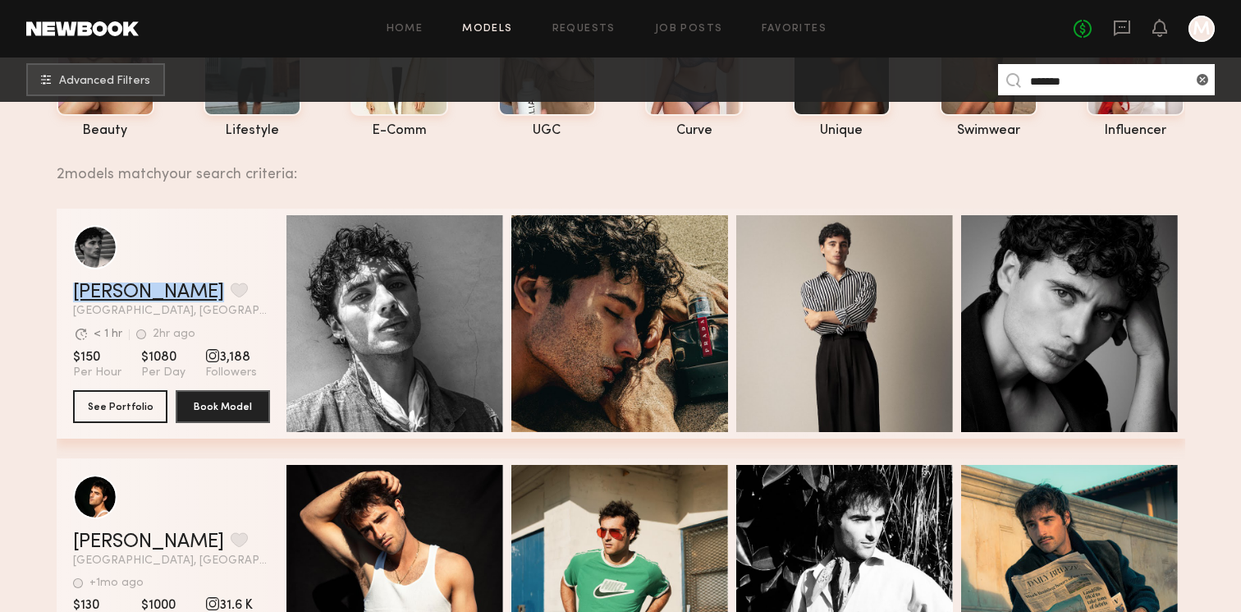
scroll to position [0, 0]
